Goal: Information Seeking & Learning: Stay updated

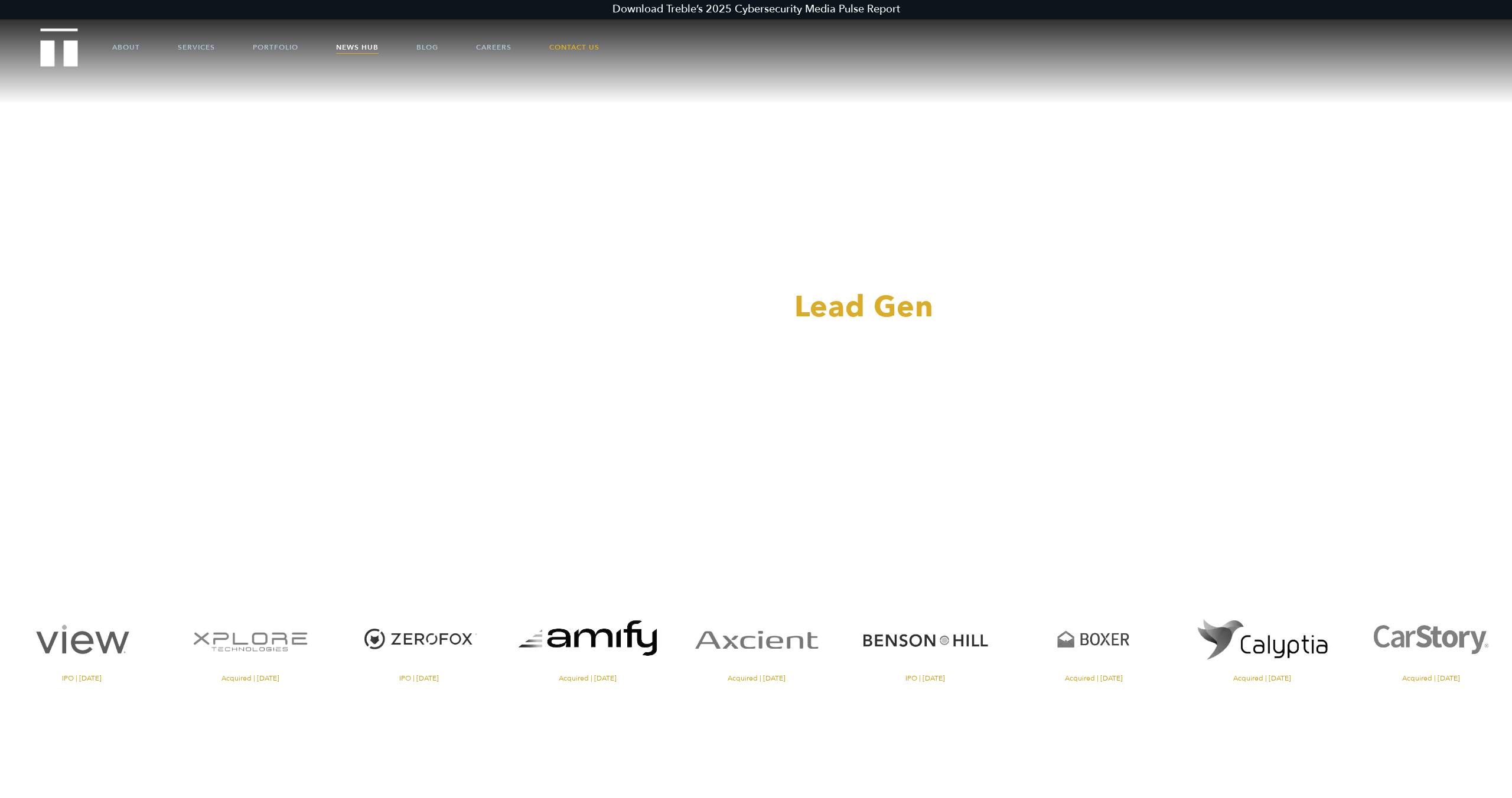
click at [345, 51] on link "News Hub" at bounding box center [357, 48] width 43 height 36
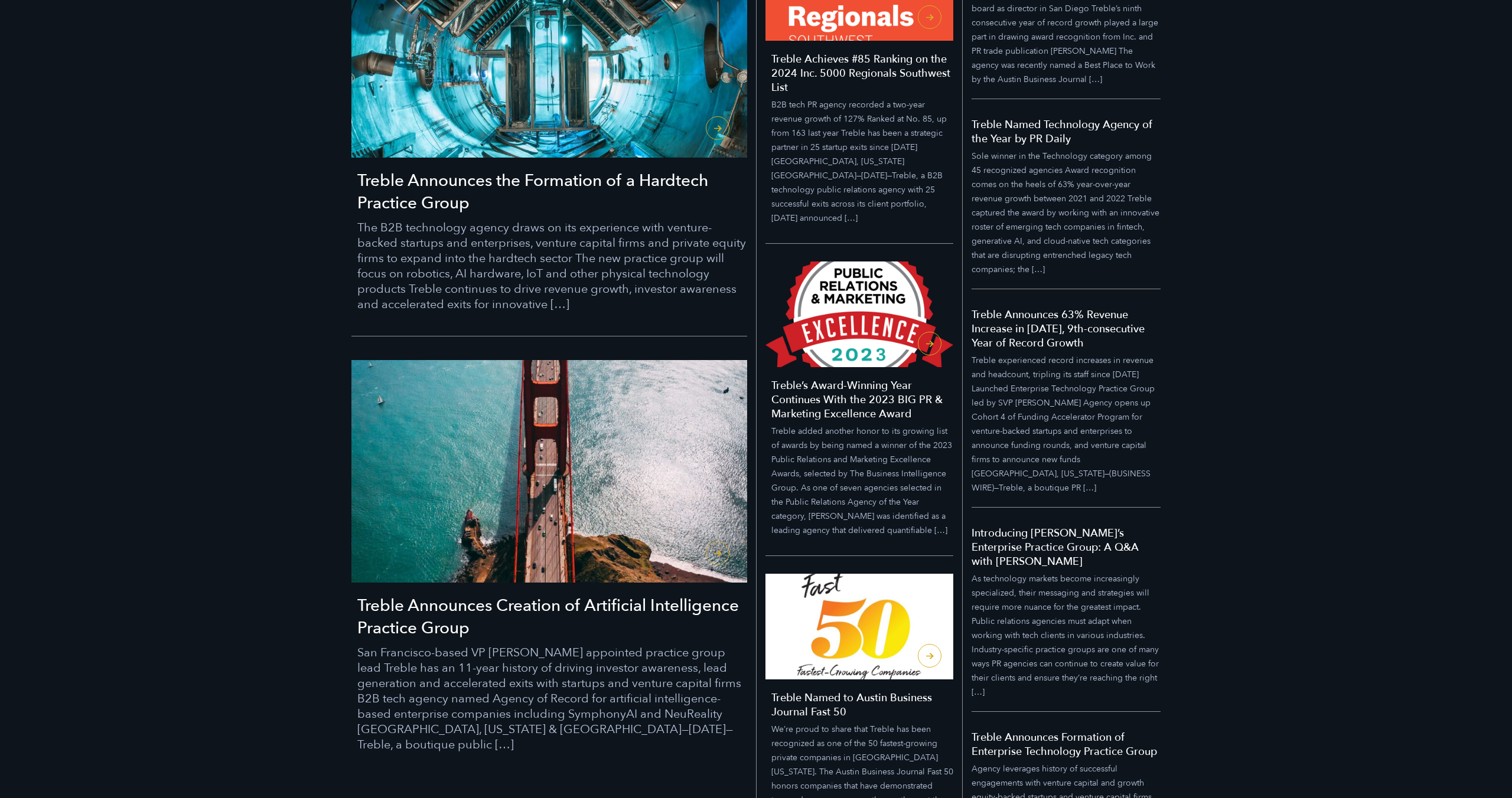
scroll to position [502, 0]
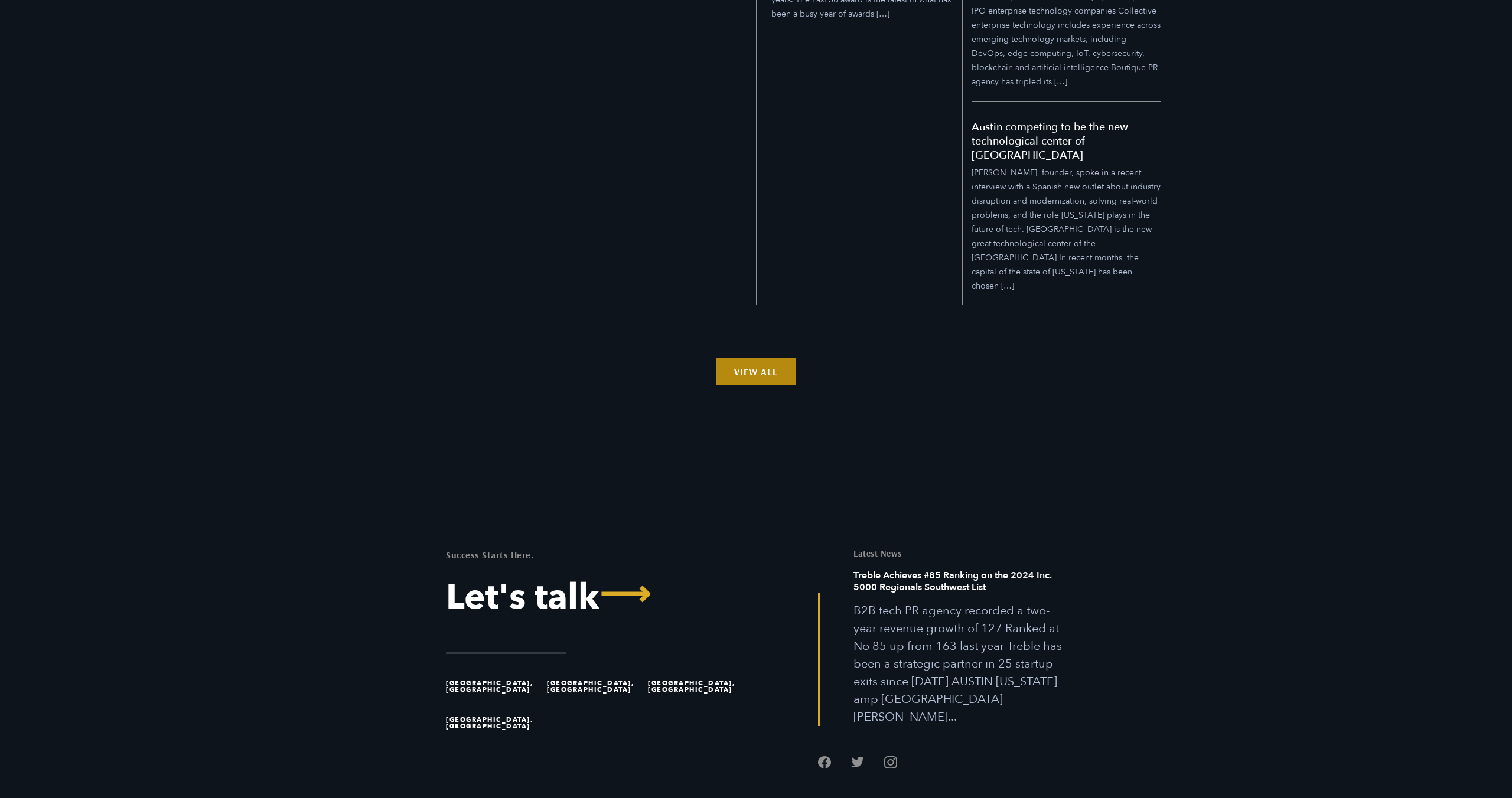
click at [765, 358] on link "View All" at bounding box center [756, 372] width 79 height 27
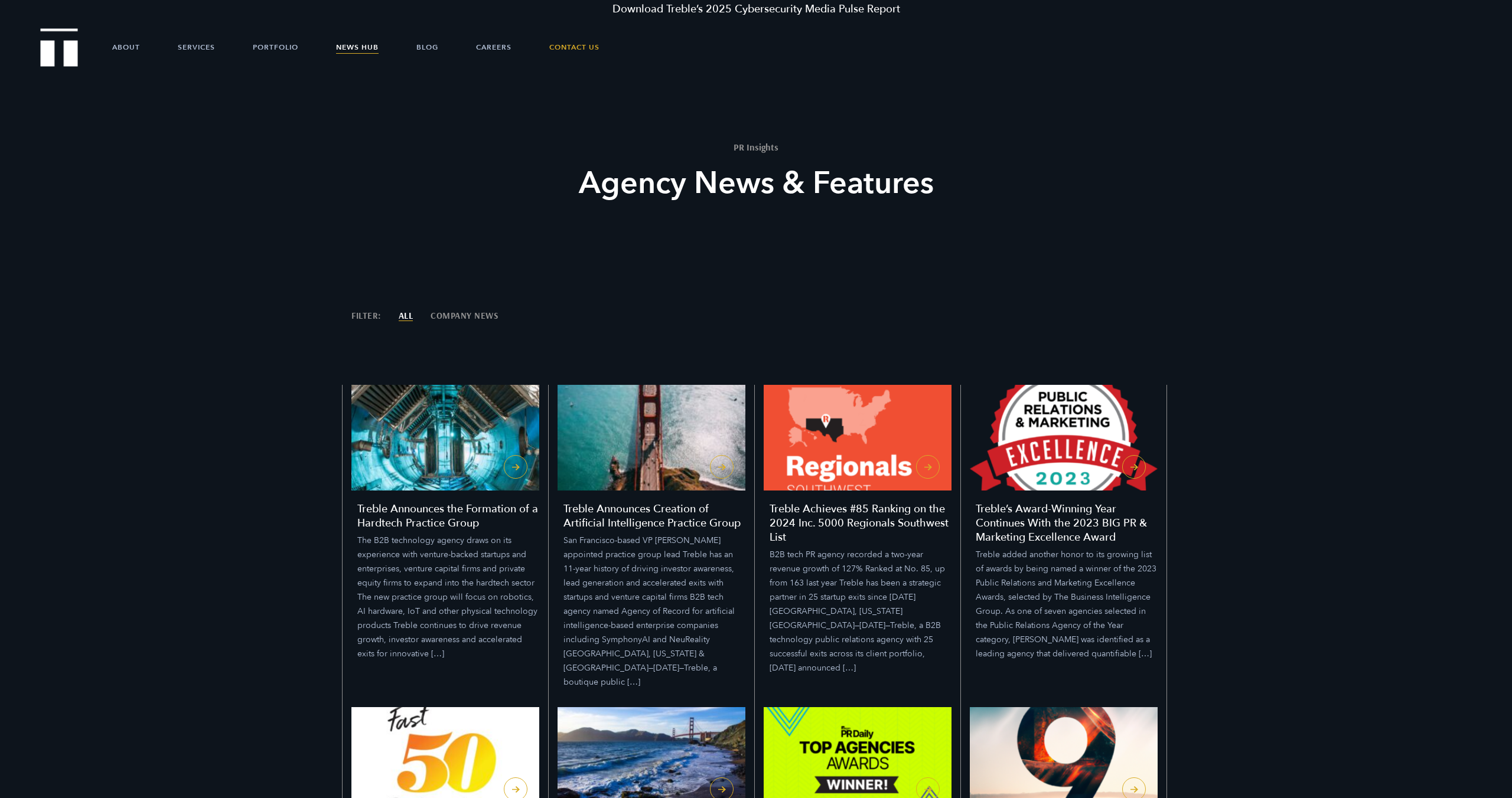
scroll to position [0, 0]
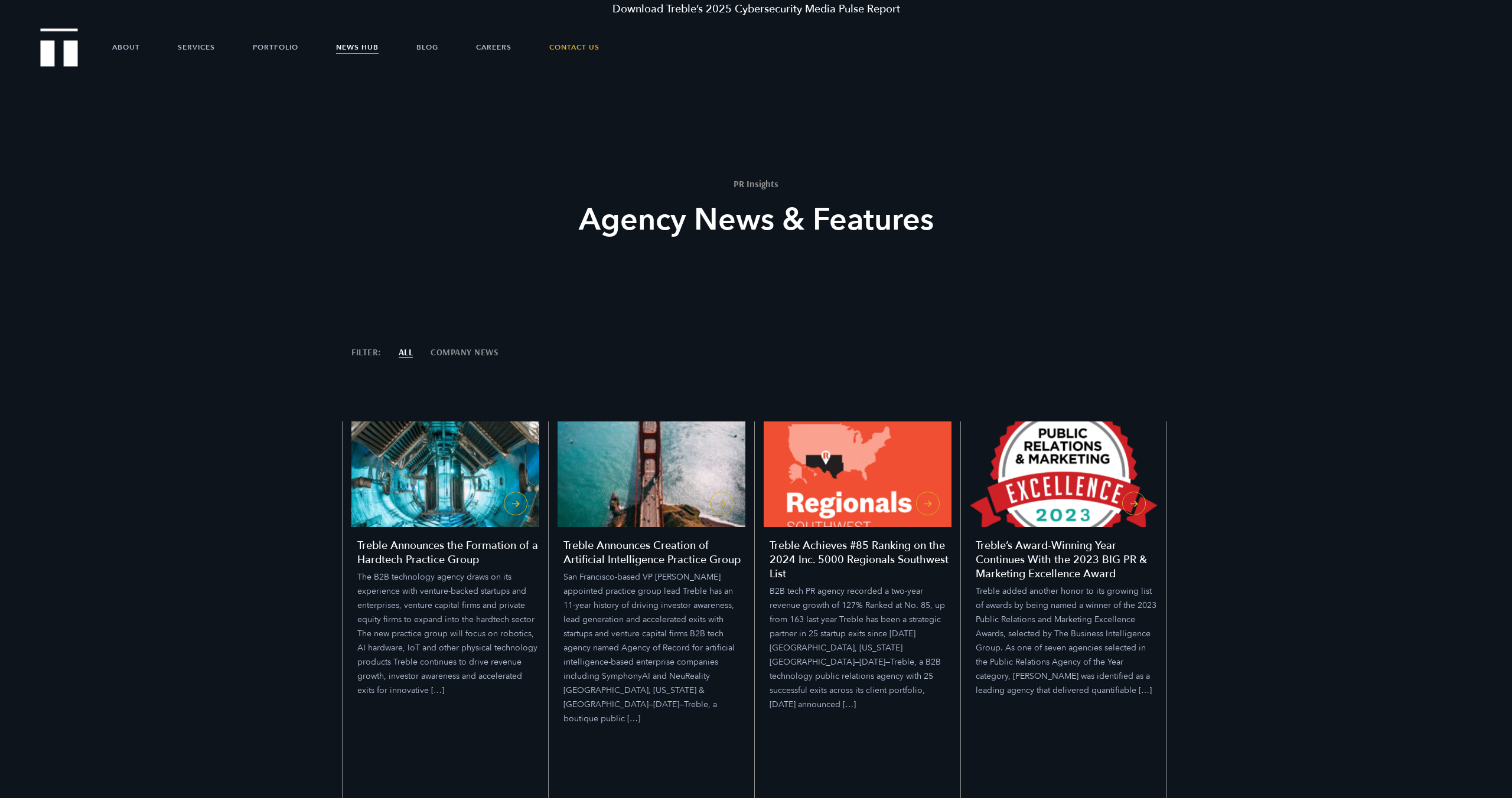
click at [459, 357] on li "Company News" at bounding box center [463, 358] width 67 height 21
click at [475, 353] on link "Company News" at bounding box center [463, 352] width 67 height 9
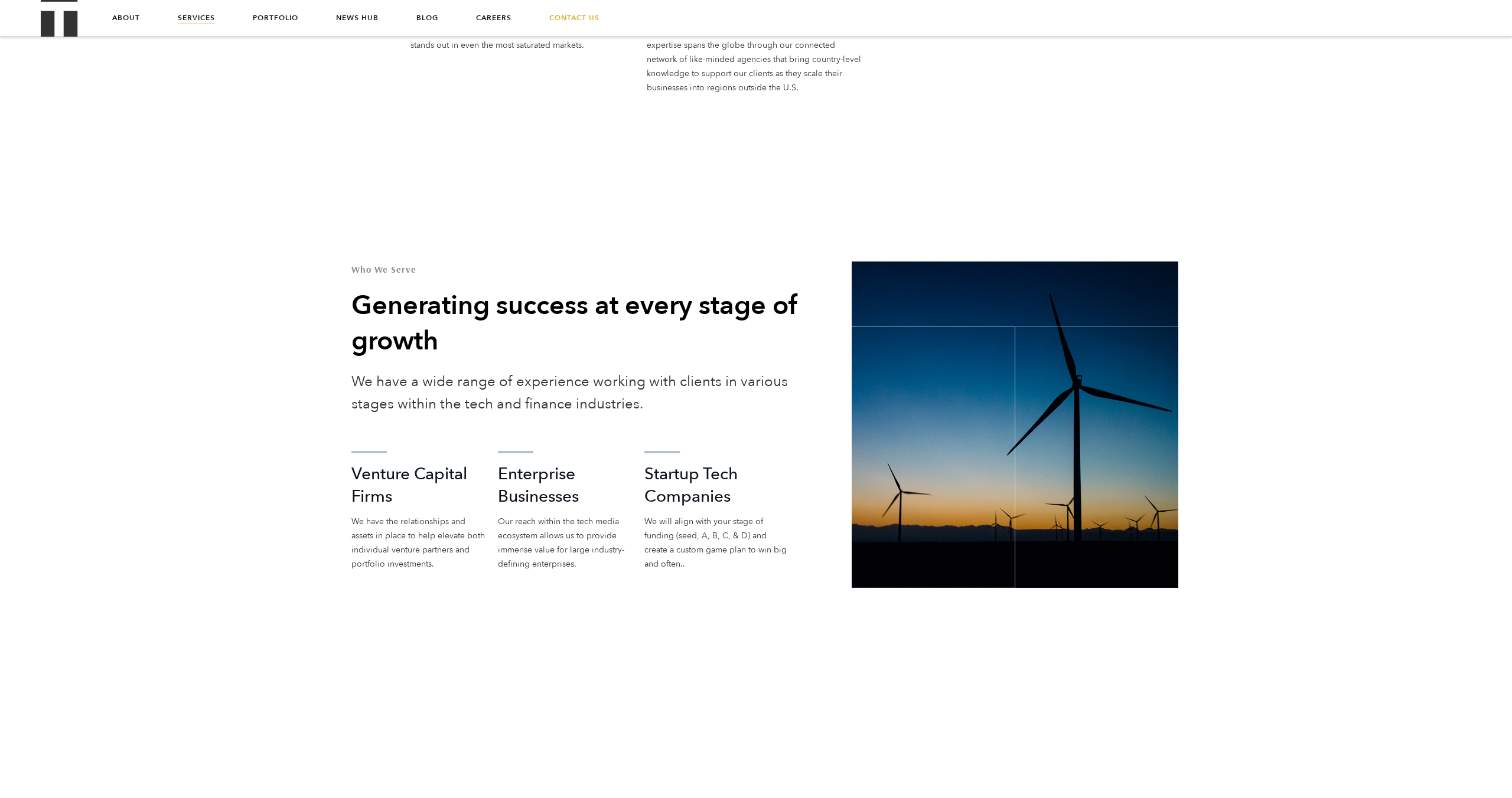
scroll to position [1764, 0]
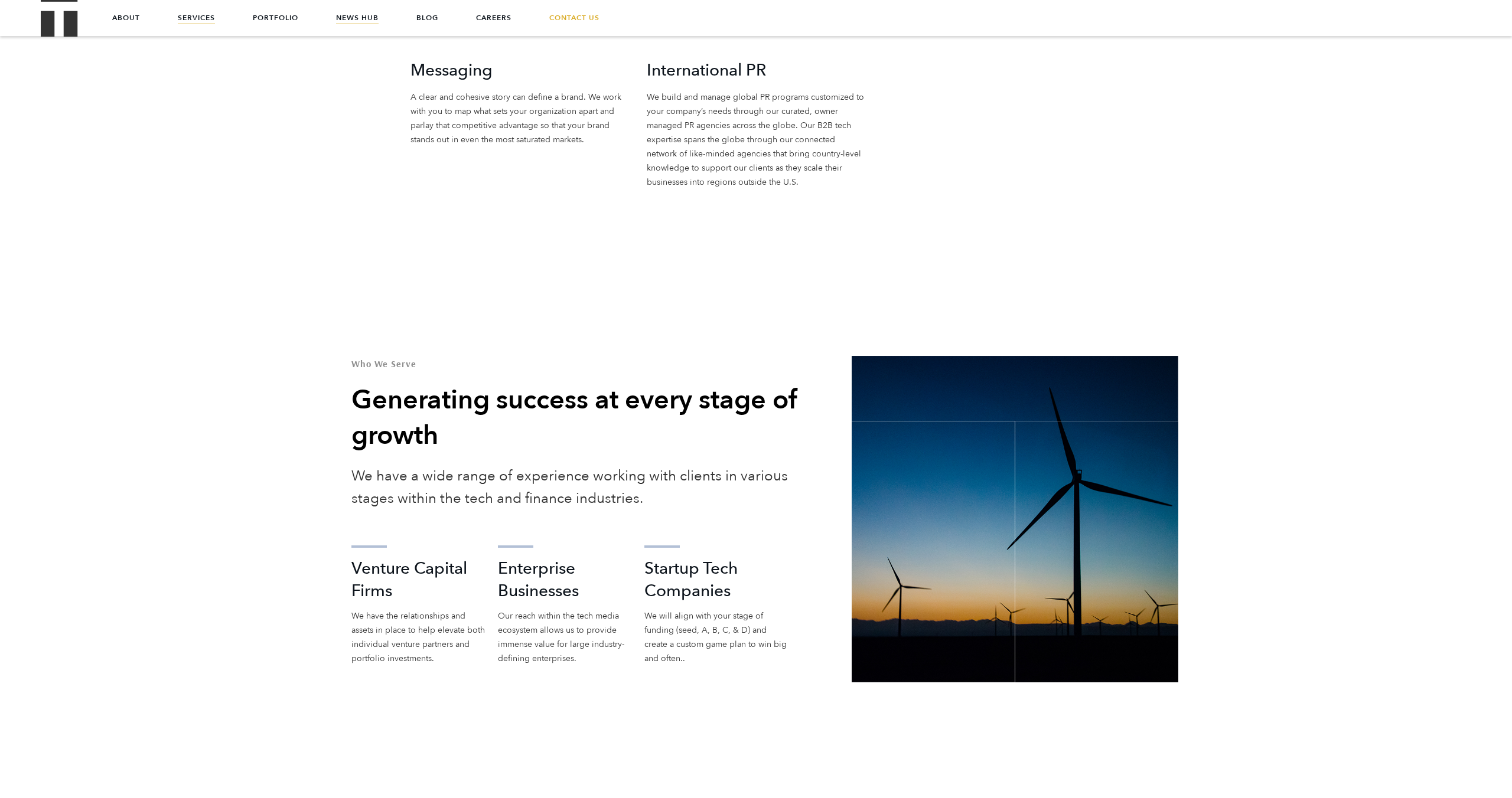
click at [358, 17] on link "News Hub" at bounding box center [357, 18] width 43 height 36
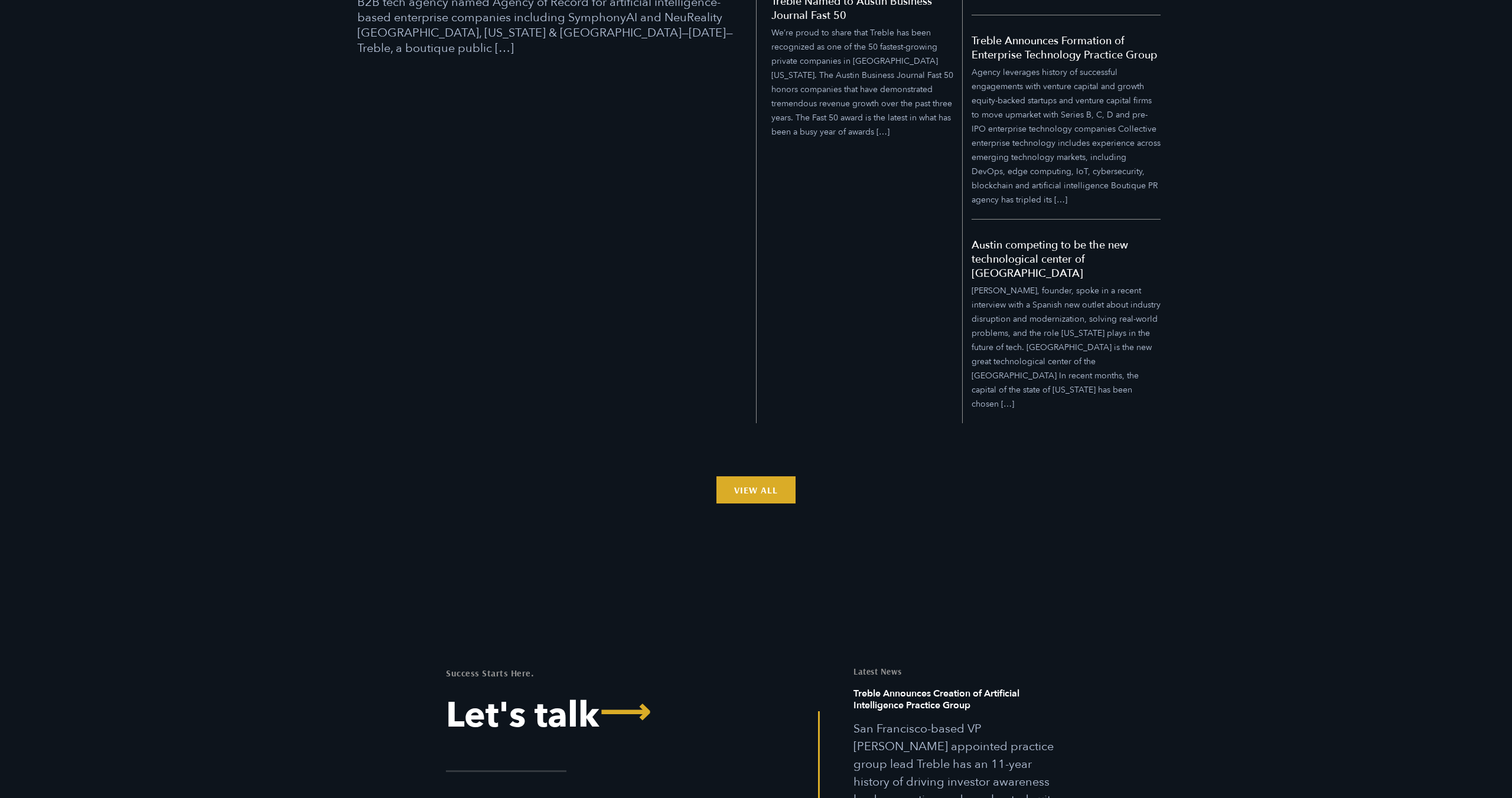
scroll to position [1188, 0]
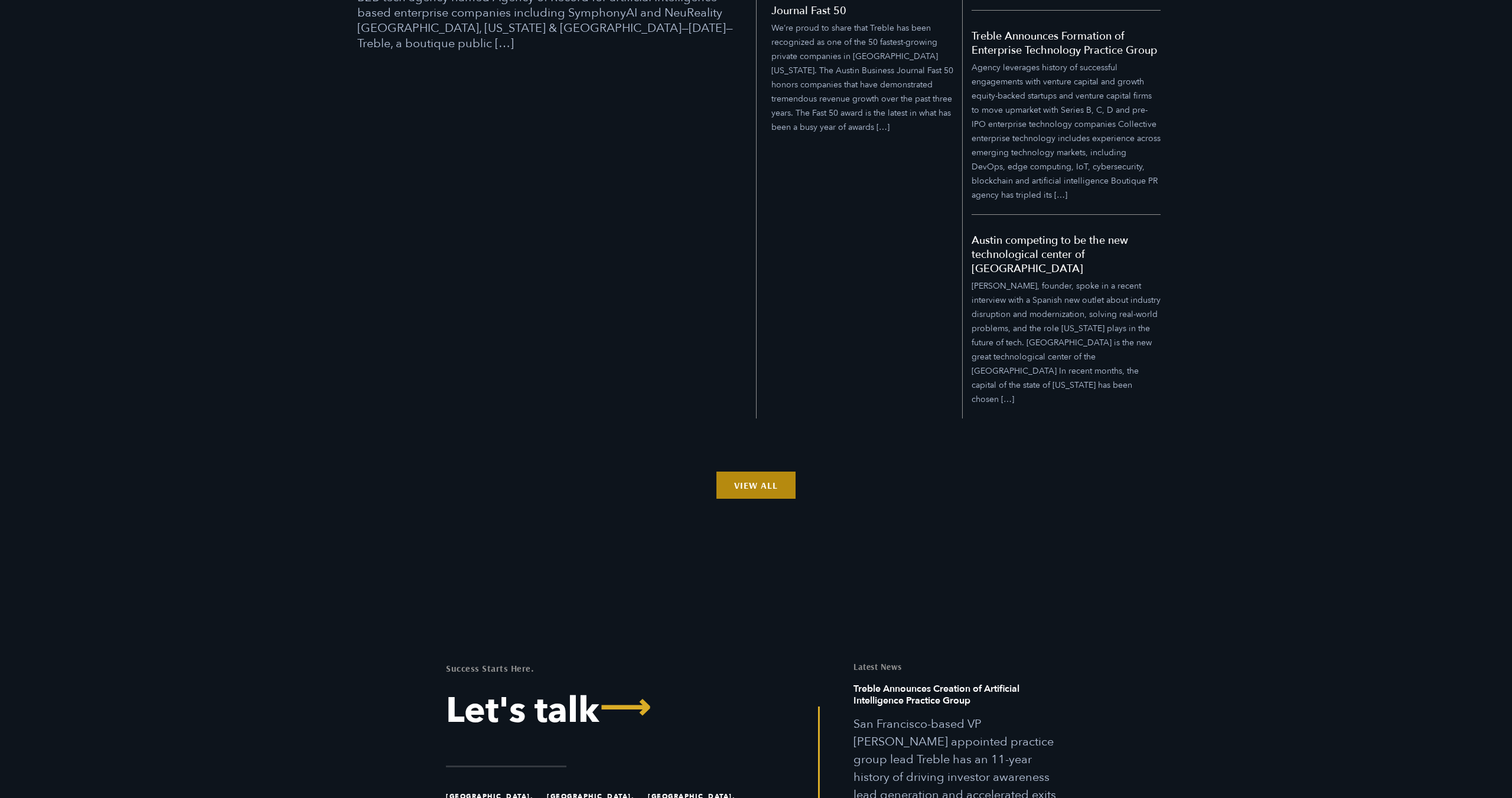
click at [752, 472] on link "View All" at bounding box center [756, 486] width 79 height 27
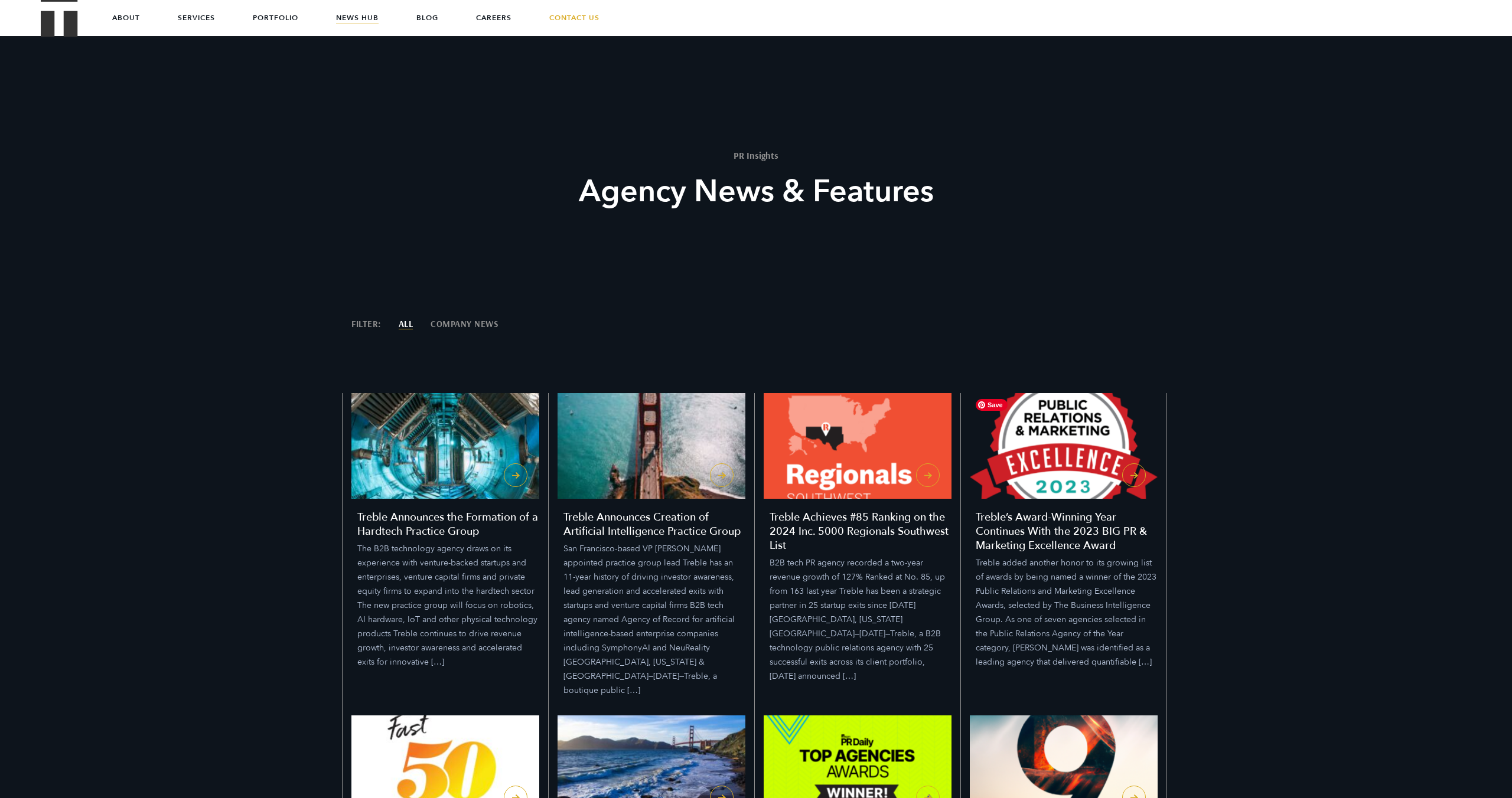
scroll to position [0, 0]
